Goal: Information Seeking & Learning: Learn about a topic

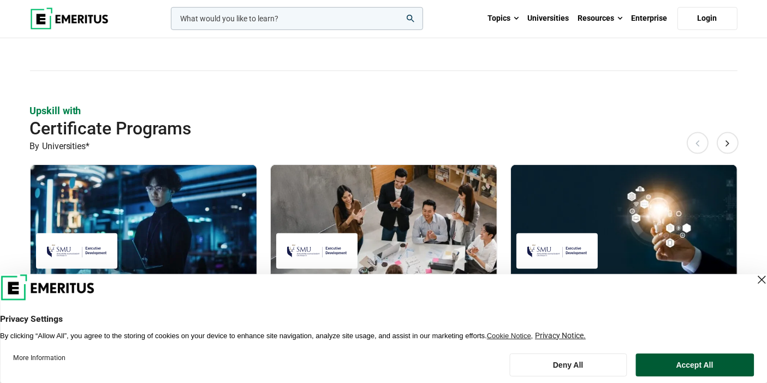
click at [688, 370] on button "Accept All" at bounding box center [694, 364] width 118 height 23
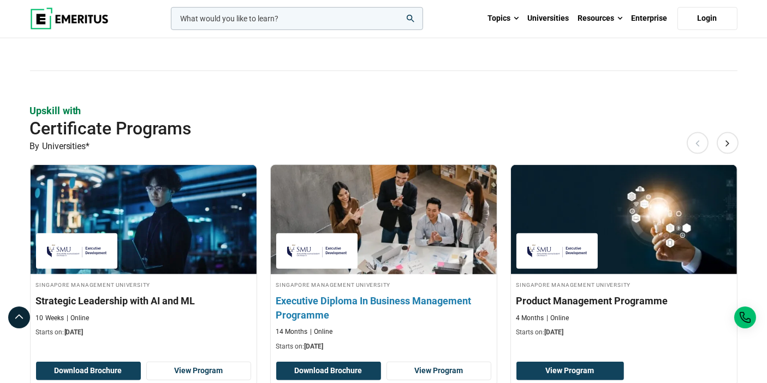
scroll to position [808, 0]
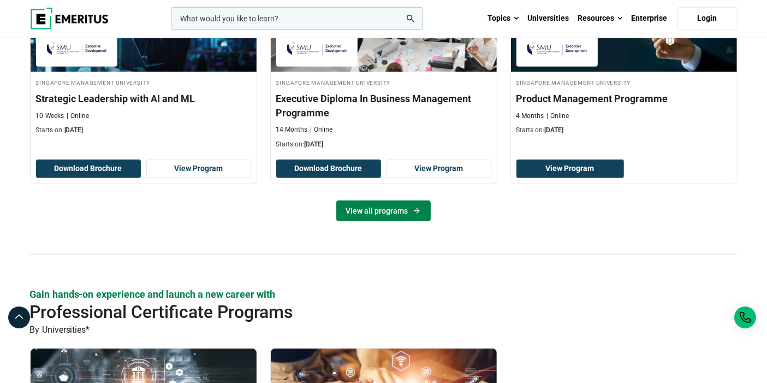
click at [380, 207] on link "View all programs" at bounding box center [383, 210] width 94 height 21
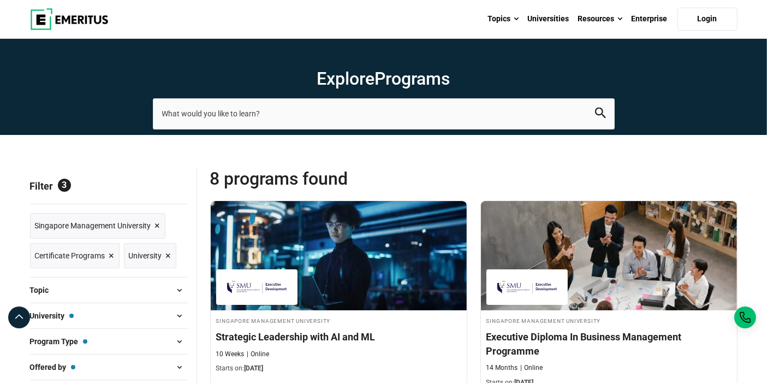
click at [109, 253] on span "×" at bounding box center [111, 256] width 5 height 16
click at [110, 258] on span "×" at bounding box center [111, 256] width 5 height 16
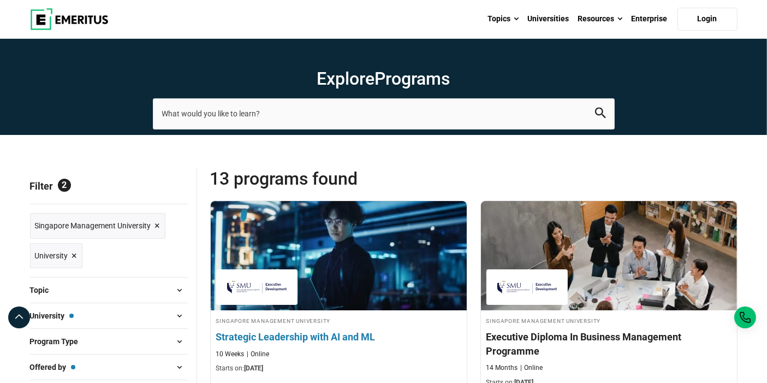
scroll to position [404, 0]
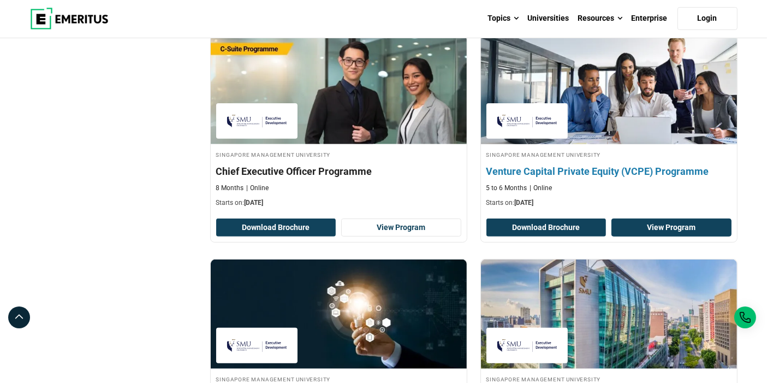
click at [682, 222] on link "View Program" at bounding box center [671, 227] width 120 height 19
